Goal: Task Accomplishment & Management: Manage account settings

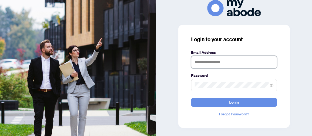
type input "**********"
click at [232, 100] on span "Login" at bounding box center [234, 102] width 10 height 9
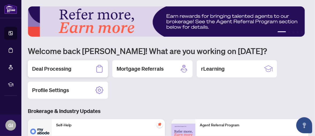
click at [74, 66] on div "Deal Processing" at bounding box center [68, 68] width 80 height 17
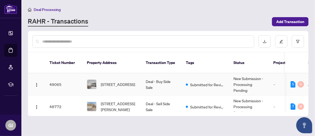
click at [102, 81] on span "[STREET_ADDRESS]" at bounding box center [118, 84] width 34 height 6
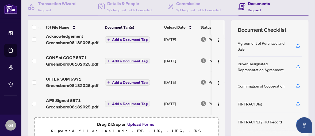
scroll to position [80, 0]
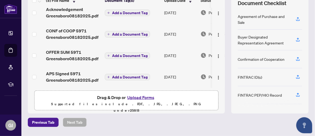
click at [135, 96] on button "Upload Forms" at bounding box center [141, 97] width 30 height 7
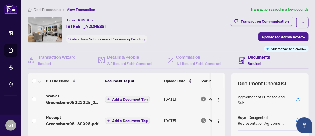
scroll to position [27, 0]
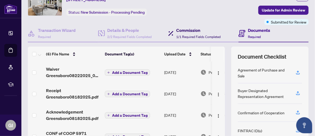
click at [193, 31] on h4 "Commission" at bounding box center [198, 30] width 44 height 6
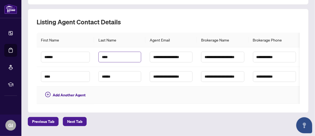
scroll to position [262, 0]
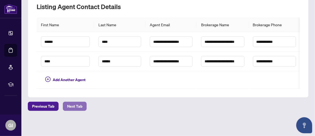
click at [73, 106] on span "Next Tab" at bounding box center [74, 106] width 15 height 9
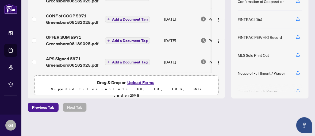
scroll to position [16, 0]
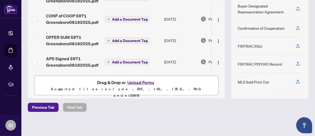
click at [142, 80] on button "Upload Forms" at bounding box center [141, 82] width 30 height 7
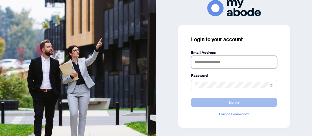
type input "**********"
click at [231, 101] on span "Login" at bounding box center [234, 102] width 10 height 9
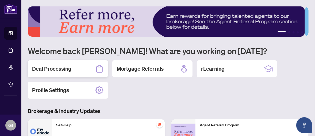
click at [92, 68] on div "Deal Processing" at bounding box center [68, 68] width 80 height 17
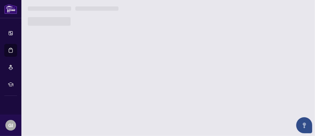
click at [92, 68] on main "1 2 3 4 5 Welcome back Godwin! What are you working on today? Deal Processing M…" at bounding box center [168, 68] width 294 height 136
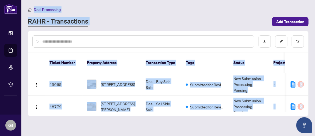
click at [210, 48] on div at bounding box center [168, 41] width 281 height 21
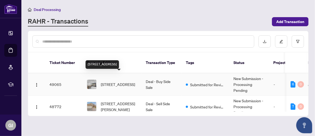
click at [135, 81] on span "[STREET_ADDRESS]" at bounding box center [118, 84] width 34 height 6
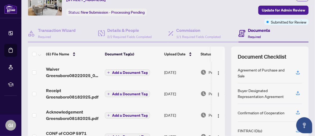
scroll to position [54, 0]
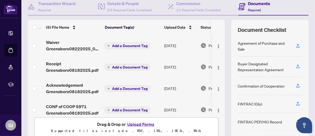
click at [135, 122] on button "Upload Forms" at bounding box center [141, 124] width 30 height 7
